Goal: Information Seeking & Learning: Learn about a topic

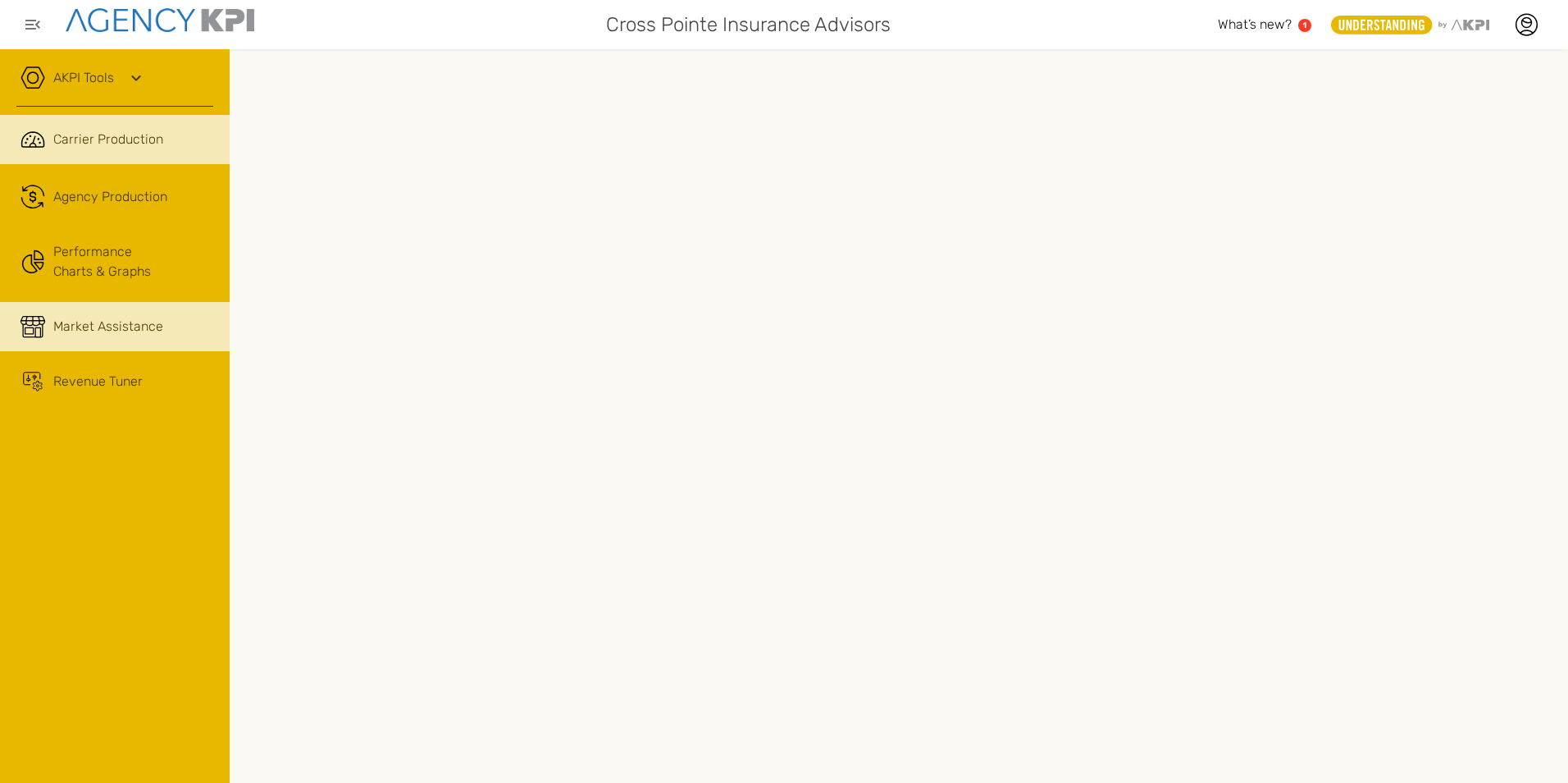
click at [100, 324] on span "Market Assistance" at bounding box center [108, 326] width 110 height 19
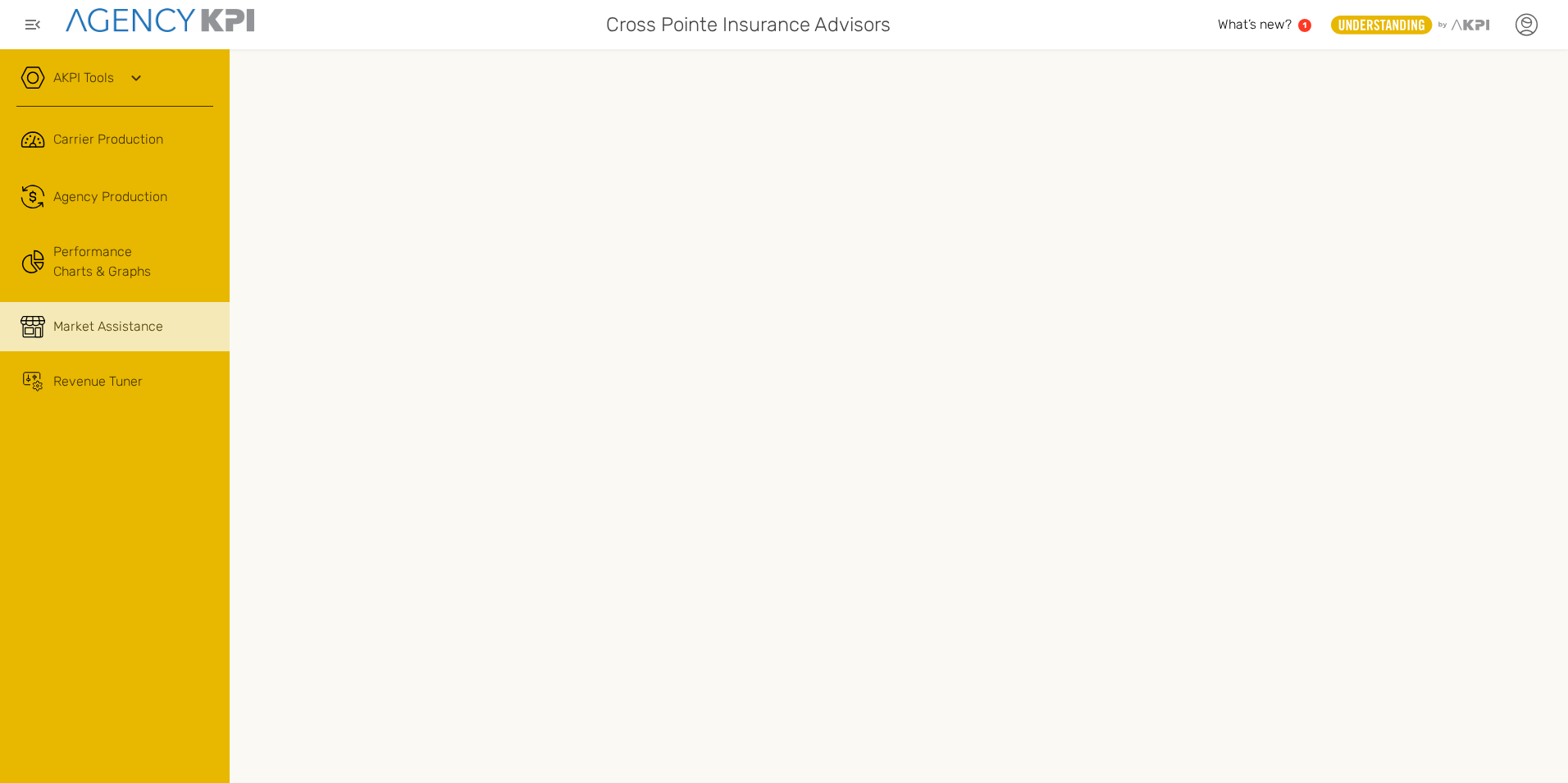
click at [1526, 21] on icon at bounding box center [1526, 25] width 25 height 25
click at [1399, 168] on link "Log Out" at bounding box center [1406, 171] width 40 height 14
